Goal: Task Accomplishment & Management: Manage account settings

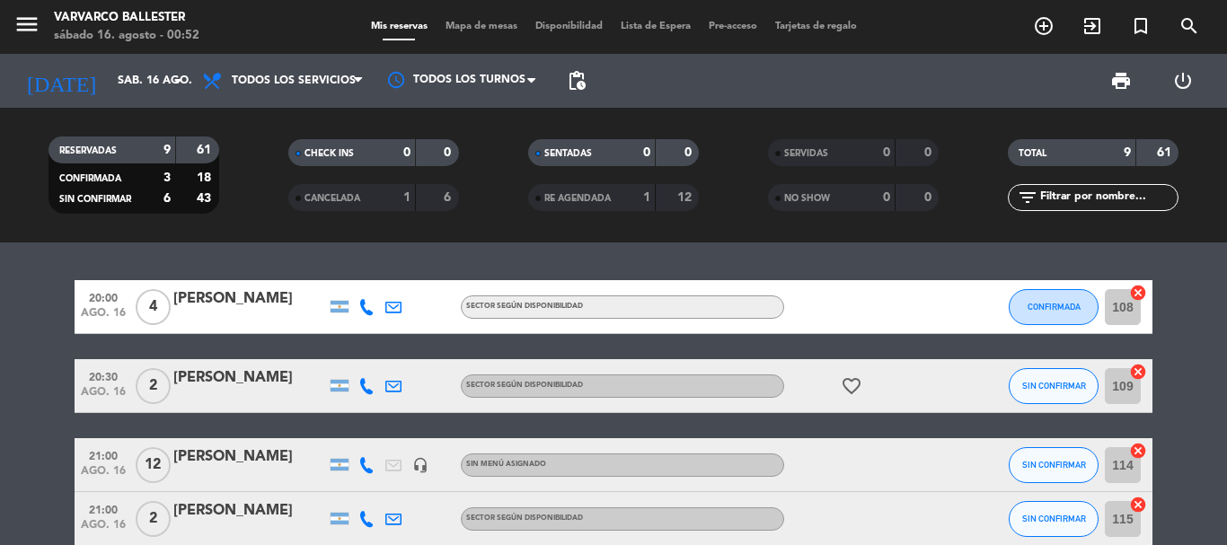
click at [113, 79] on input "sáb. 16 ago." at bounding box center [185, 81] width 152 height 31
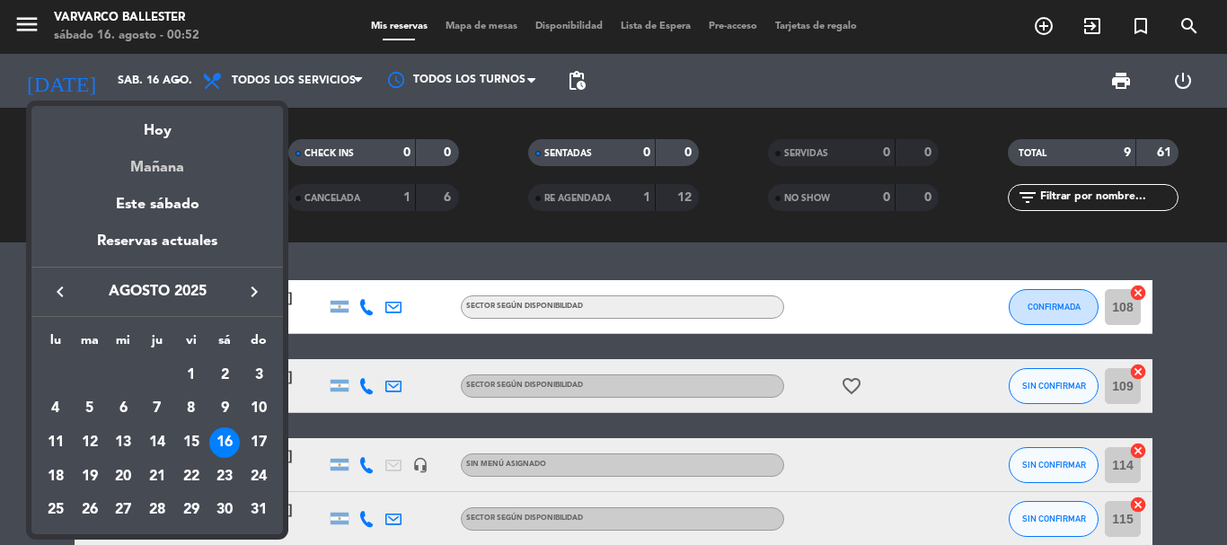
click at [155, 171] on div "Mañana" at bounding box center [157, 161] width 252 height 37
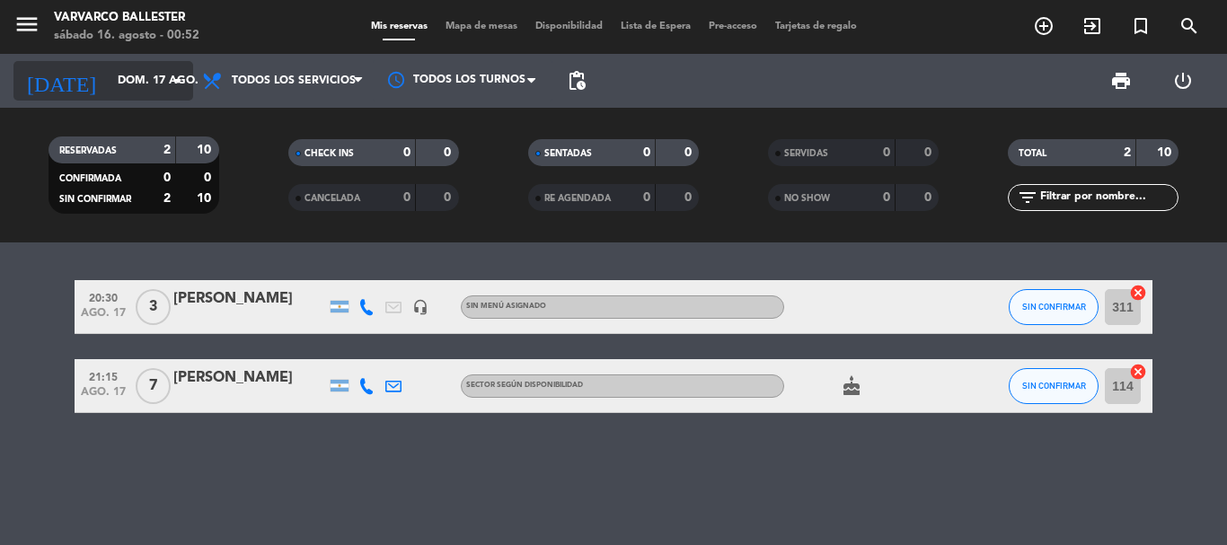
click at [133, 67] on input "dom. 17 ago." at bounding box center [185, 81] width 152 height 31
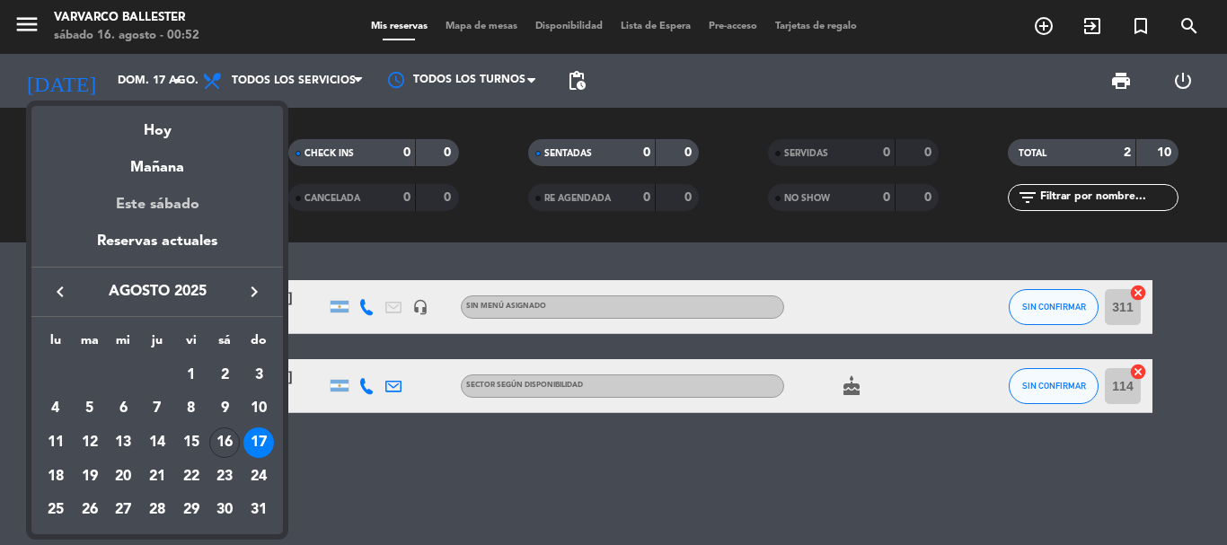
click at [160, 199] on div "Este sábado" at bounding box center [157, 205] width 252 height 50
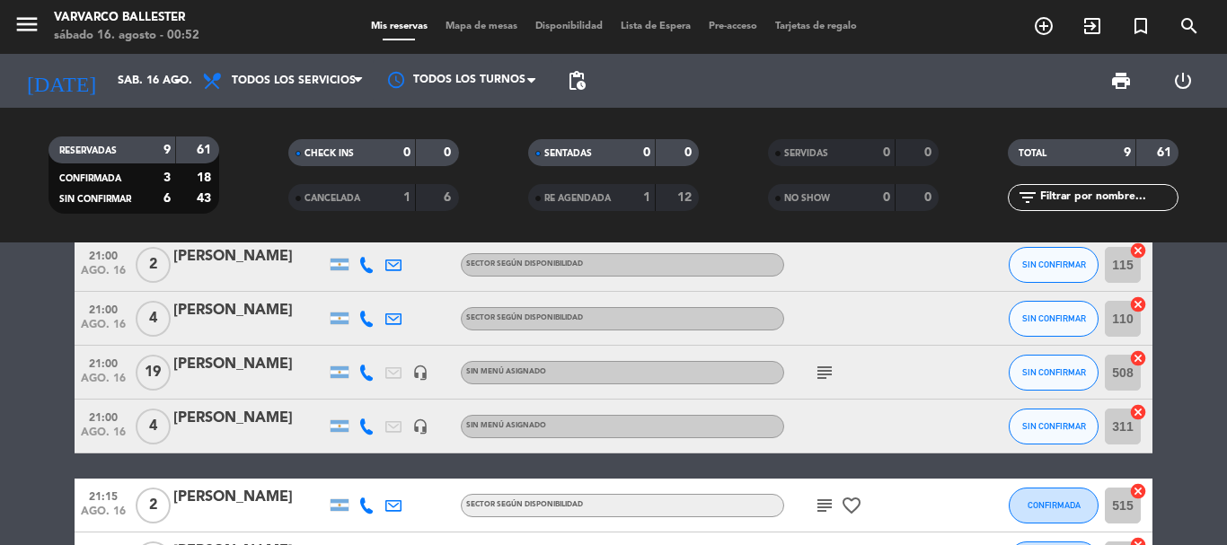
scroll to position [385, 0]
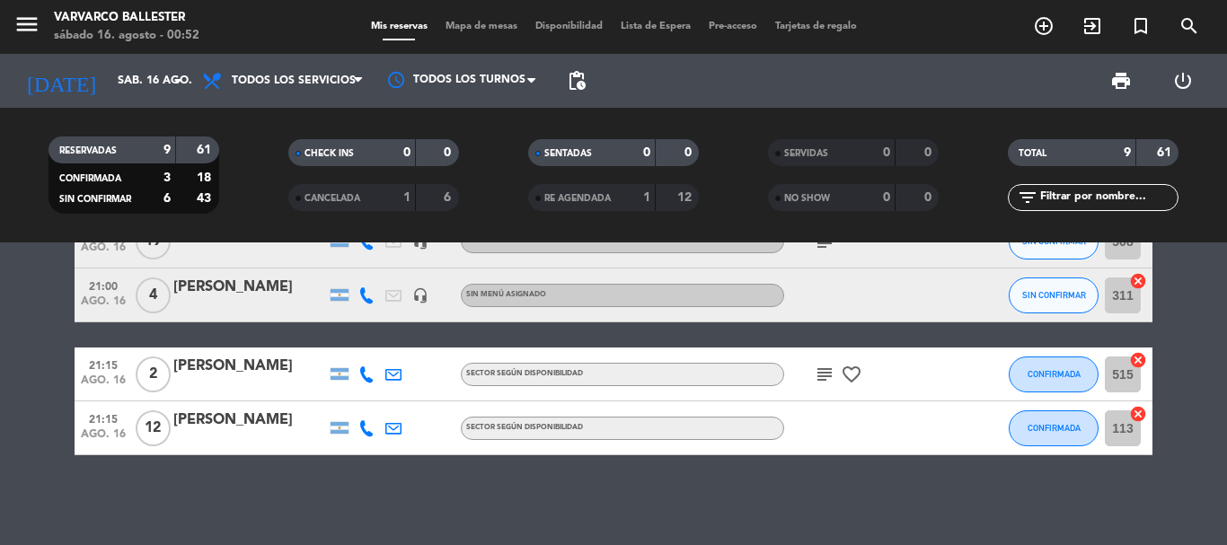
click at [816, 383] on icon "subject" at bounding box center [825, 375] width 22 height 22
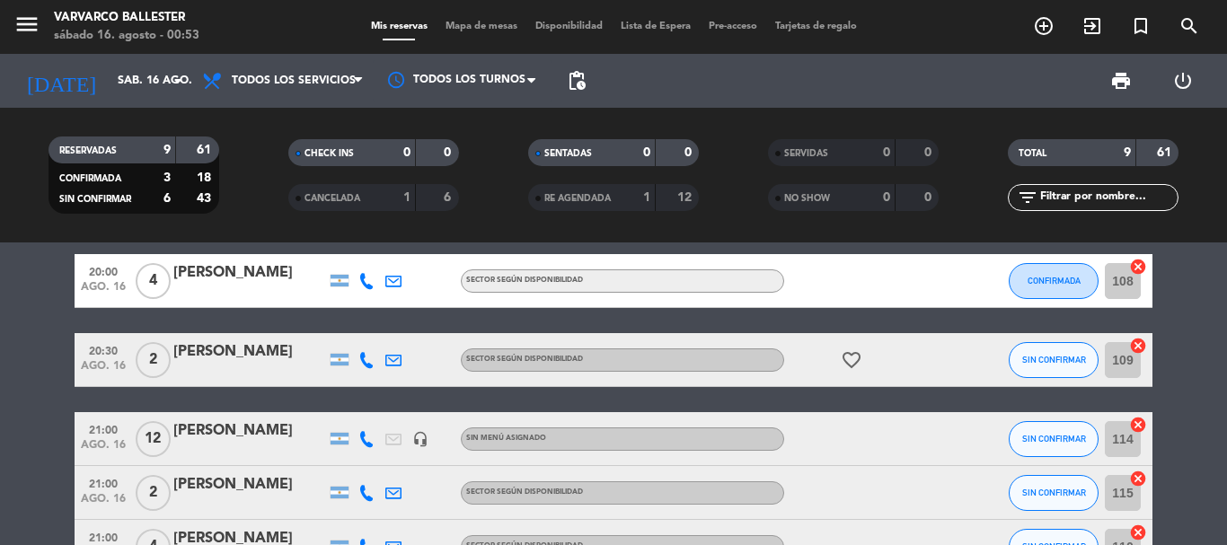
scroll to position [116, 0]
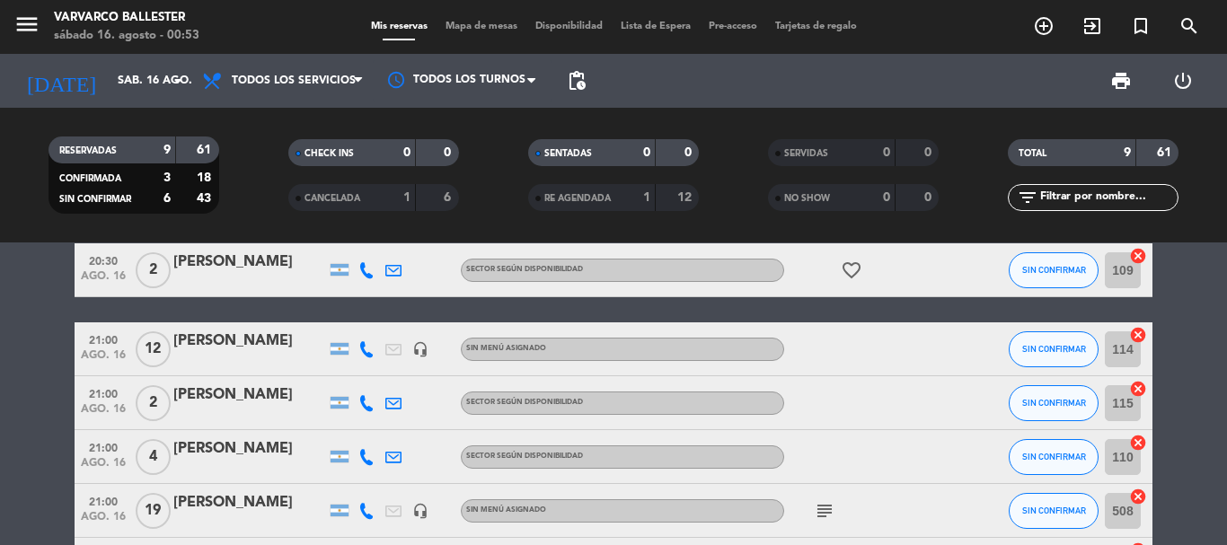
click at [825, 508] on icon "subject" at bounding box center [825, 511] width 22 height 22
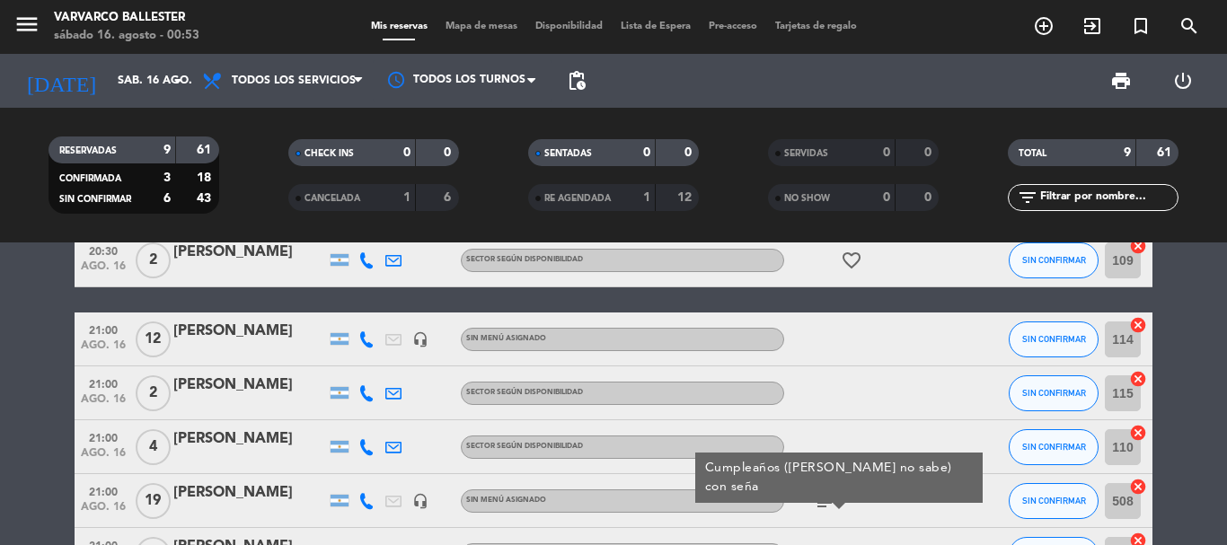
scroll to position [0, 0]
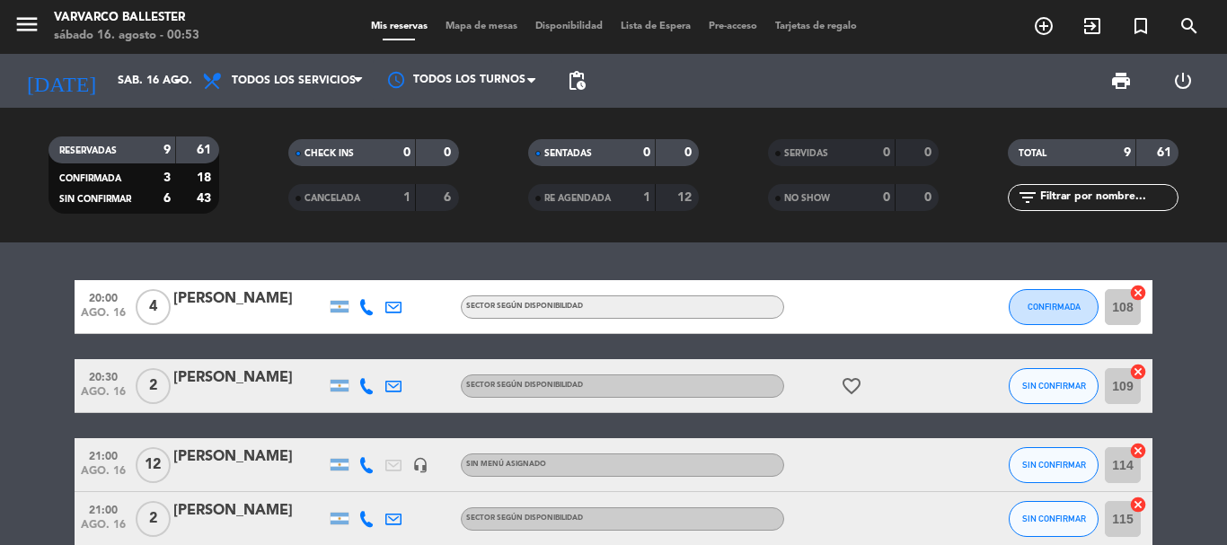
click at [146, 104] on div "[DATE] sáb. 16 ago. arrow_drop_down" at bounding box center [103, 81] width 180 height 54
click at [149, 92] on input "sáb. 16 ago." at bounding box center [185, 81] width 152 height 31
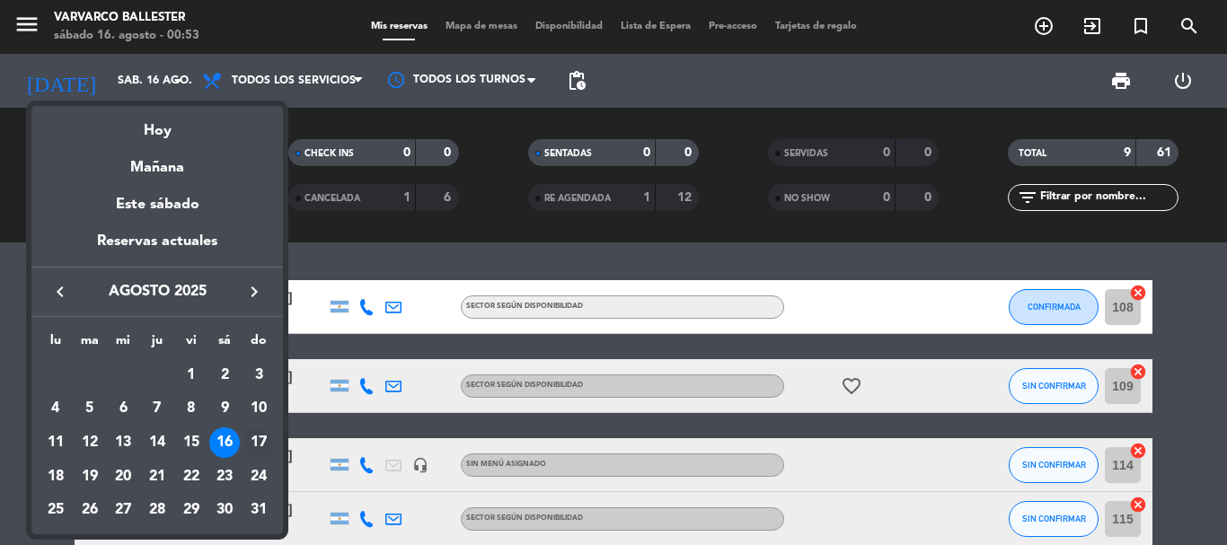
click at [253, 450] on div "17" at bounding box center [258, 443] width 31 height 31
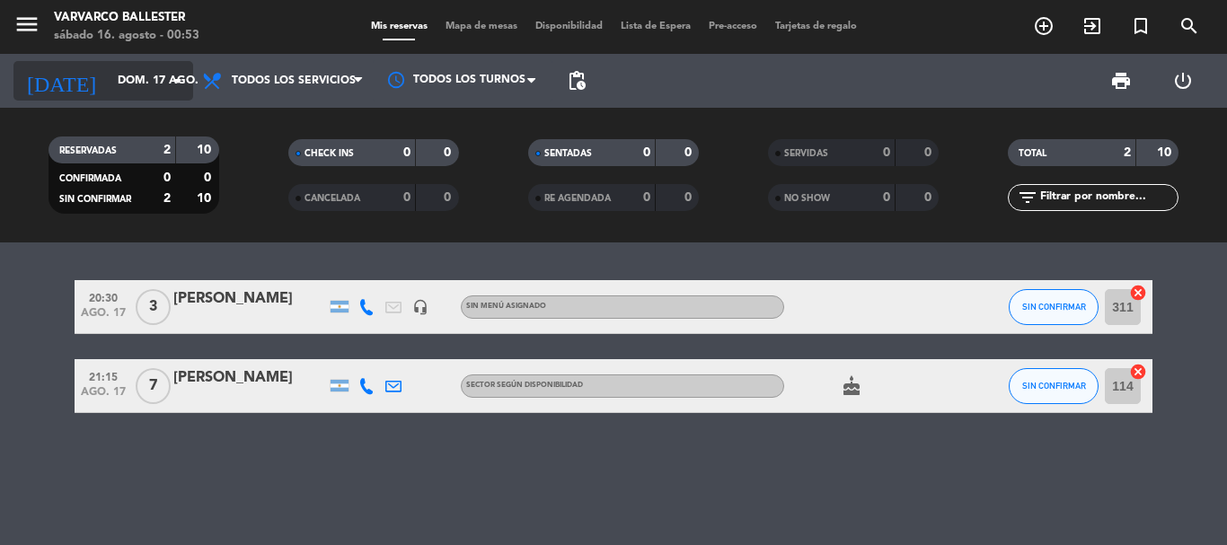
click at [150, 86] on input "dom. 17 ago." at bounding box center [185, 81] width 152 height 31
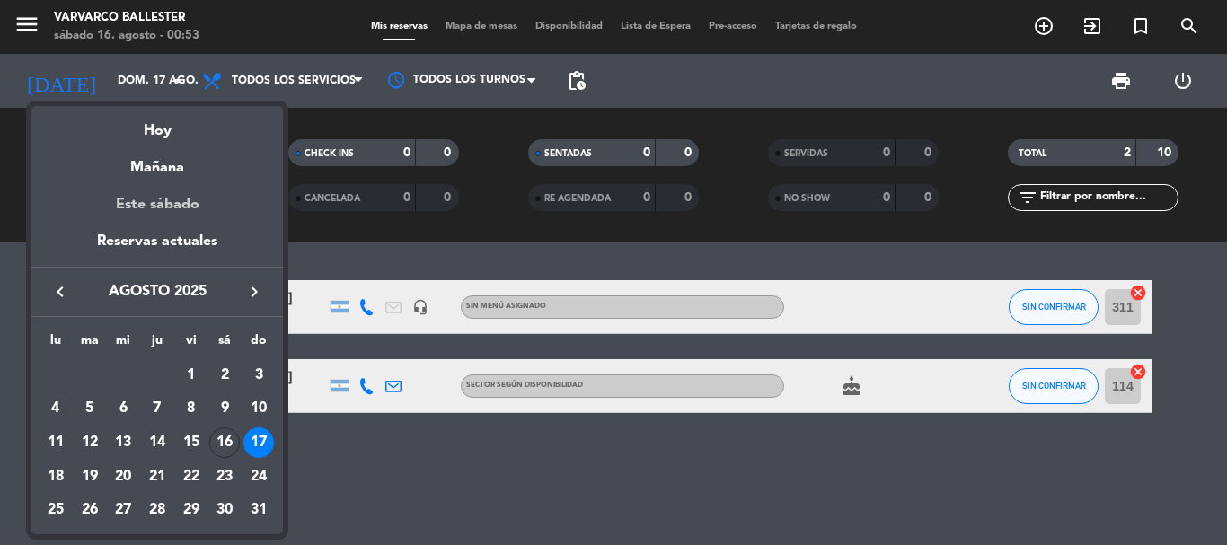
click at [167, 196] on div "Este sábado" at bounding box center [157, 205] width 252 height 50
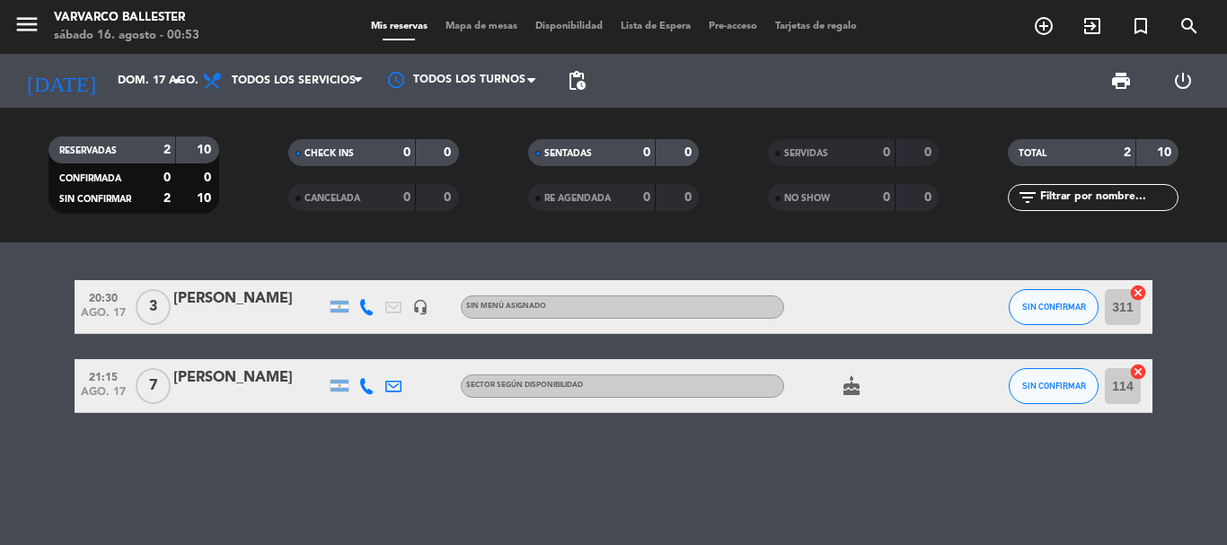
type input "sáb. 16 ago."
